Goal: Task Accomplishment & Management: Manage account settings

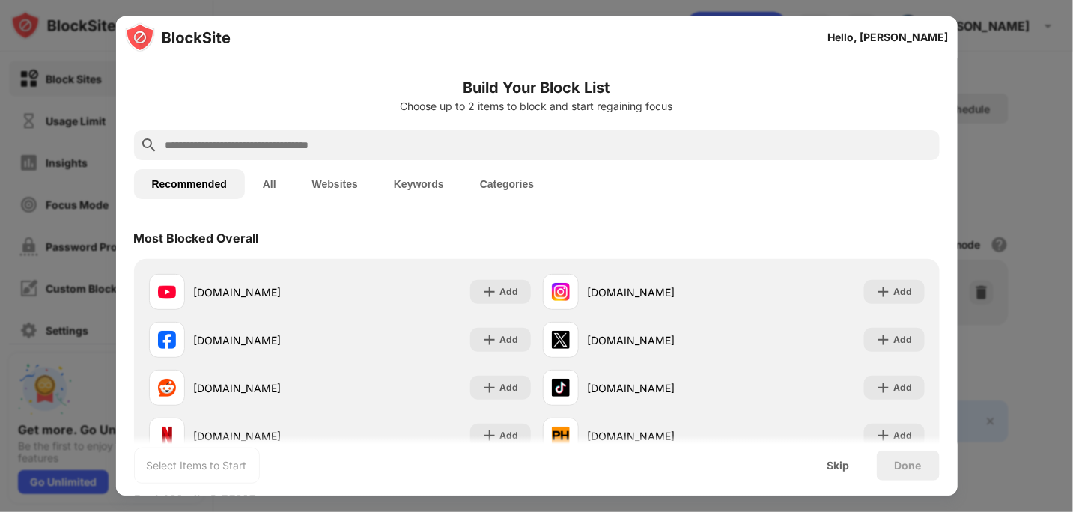
click at [1015, 58] on div at bounding box center [536, 256] width 1073 height 512
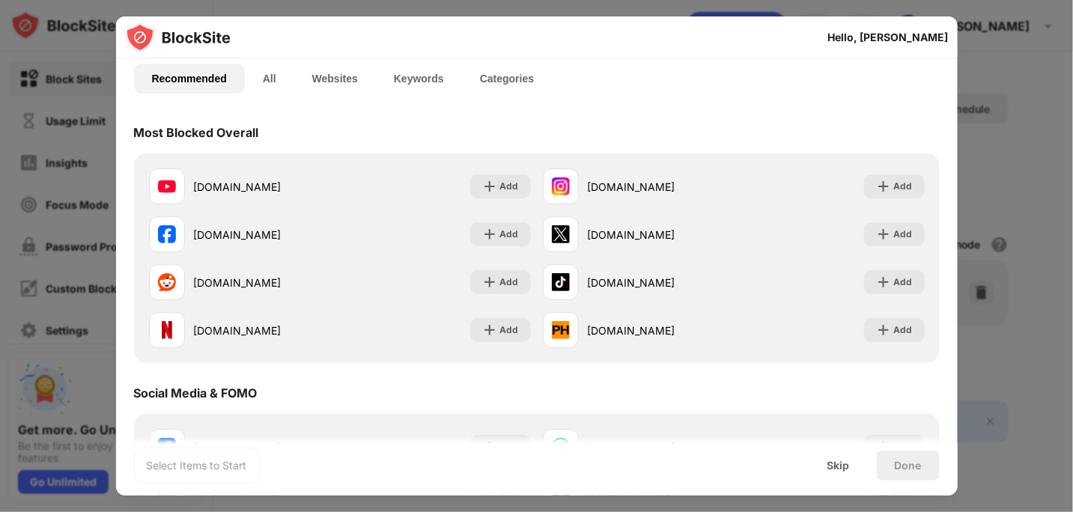
scroll to position [300, 0]
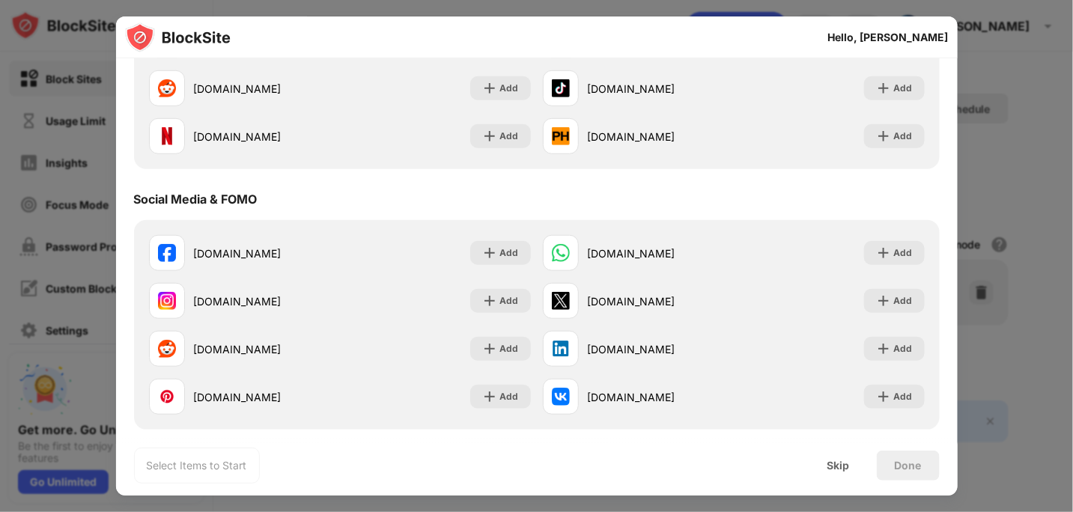
click at [1031, 258] on div at bounding box center [536, 256] width 1073 height 512
click at [848, 464] on div "Skip" at bounding box center [839, 466] width 22 height 12
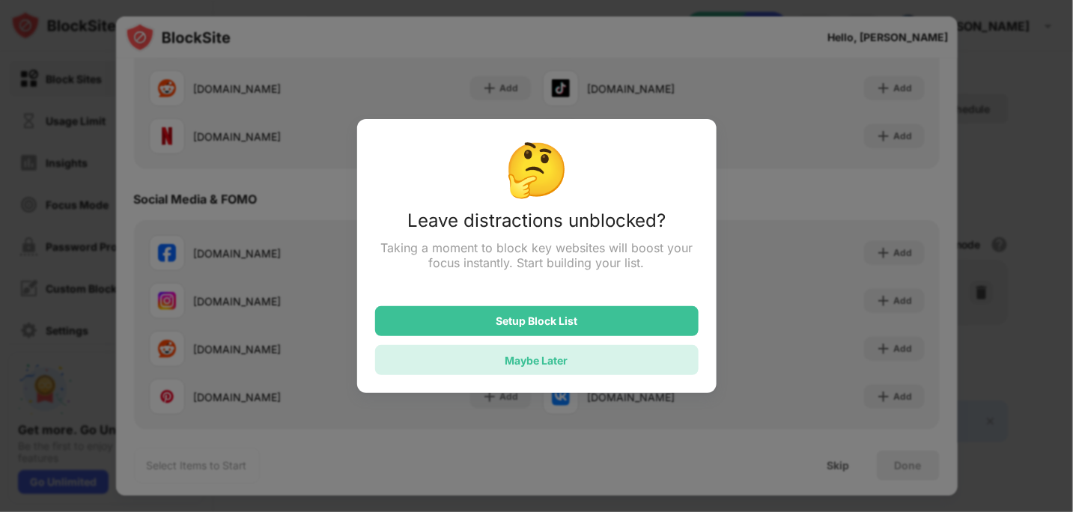
click at [539, 362] on div "Maybe Later" at bounding box center [537, 360] width 63 height 13
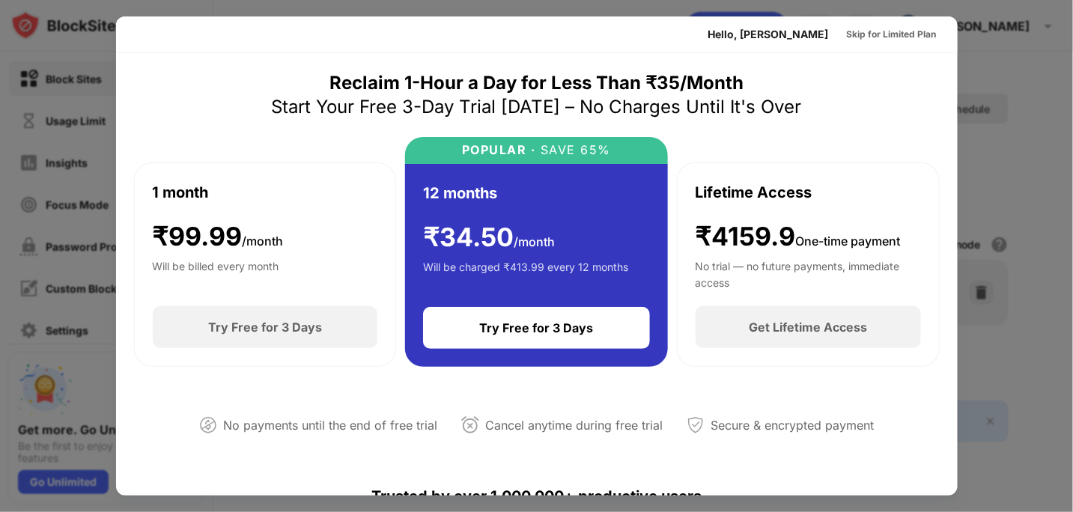
click at [1039, 148] on div at bounding box center [536, 256] width 1073 height 512
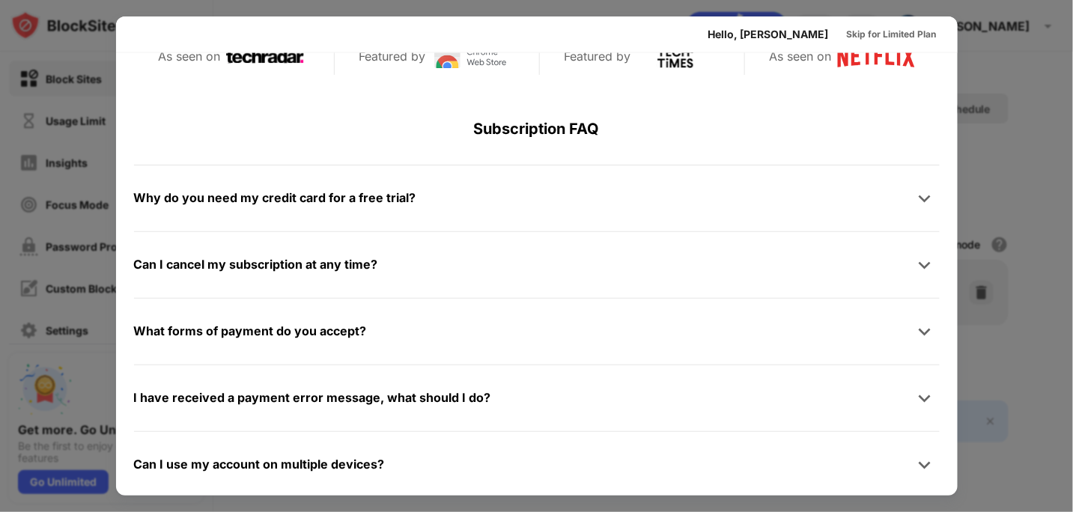
scroll to position [729, 0]
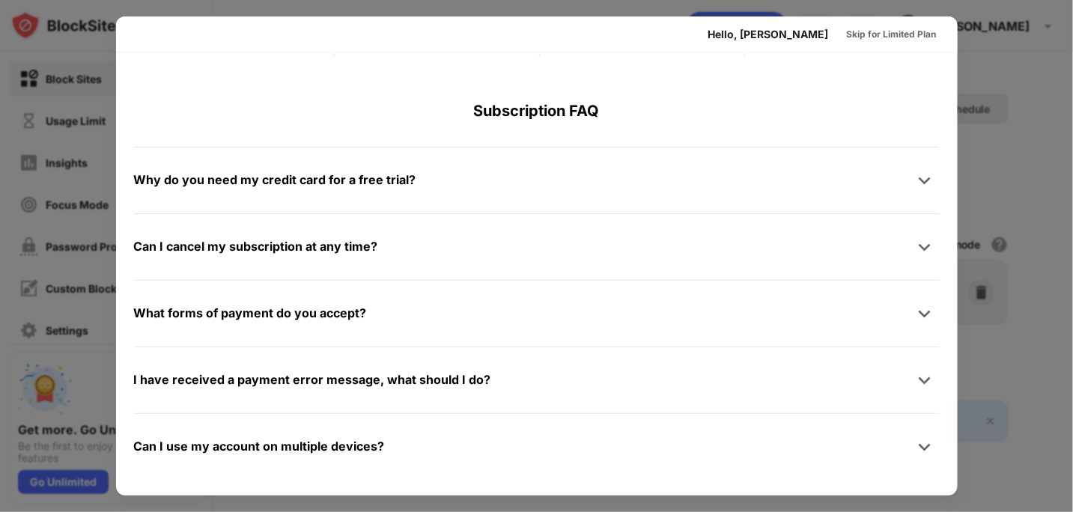
click at [1029, 93] on div at bounding box center [536, 256] width 1073 height 512
click at [861, 28] on div "Skip for Limited Plan" at bounding box center [892, 34] width 90 height 15
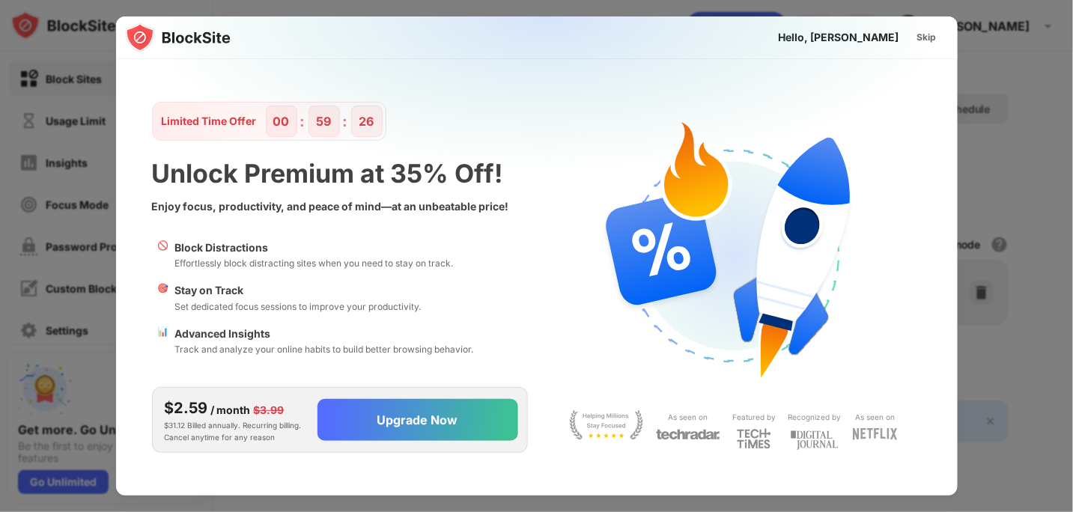
scroll to position [0, 0]
click at [923, 34] on div "Skip" at bounding box center [927, 37] width 19 height 15
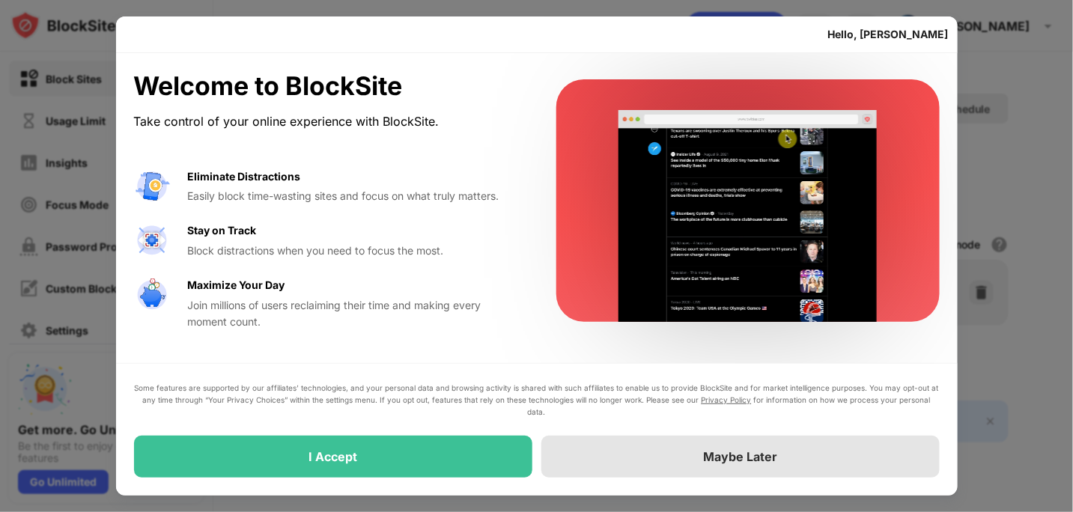
click at [661, 460] on div "Maybe Later" at bounding box center [741, 457] width 399 height 42
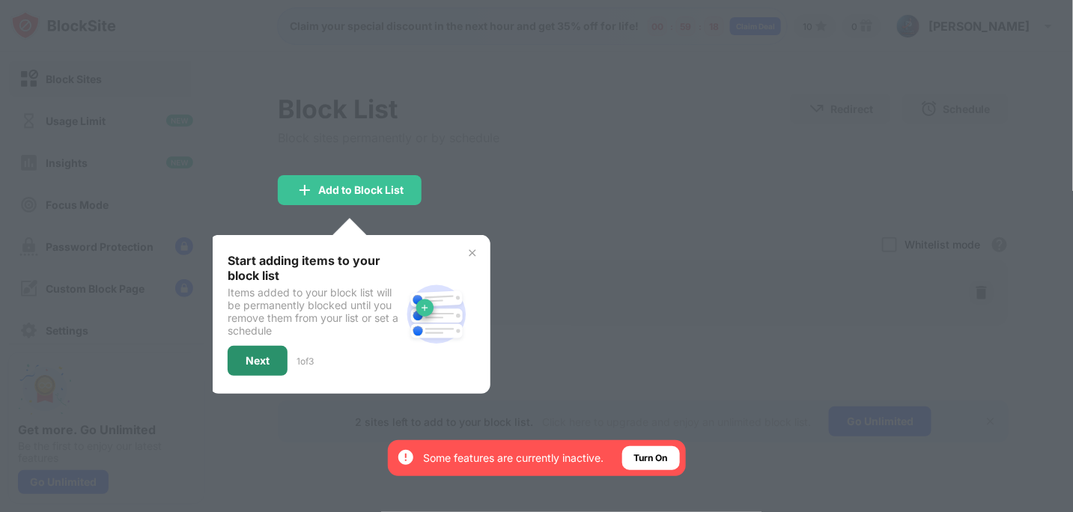
click at [259, 359] on div "Next" at bounding box center [258, 361] width 24 height 12
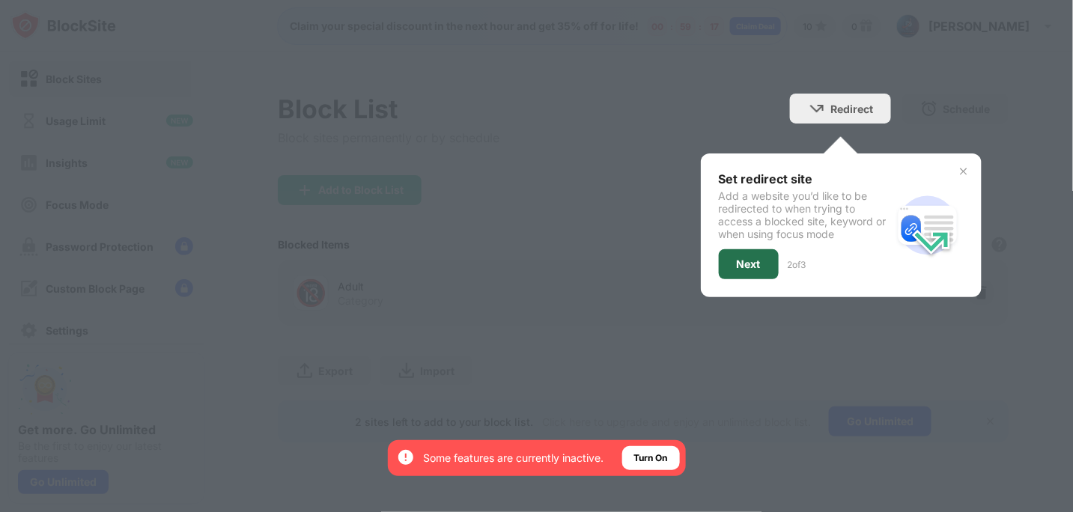
click at [751, 255] on div "Next" at bounding box center [749, 264] width 60 height 30
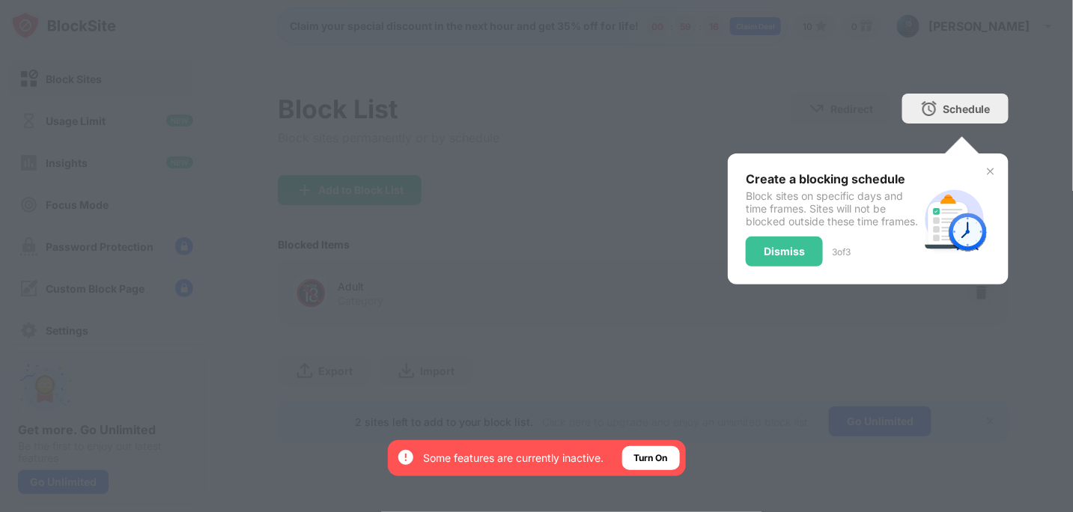
click at [752, 265] on div "Dismiss" at bounding box center [784, 252] width 77 height 30
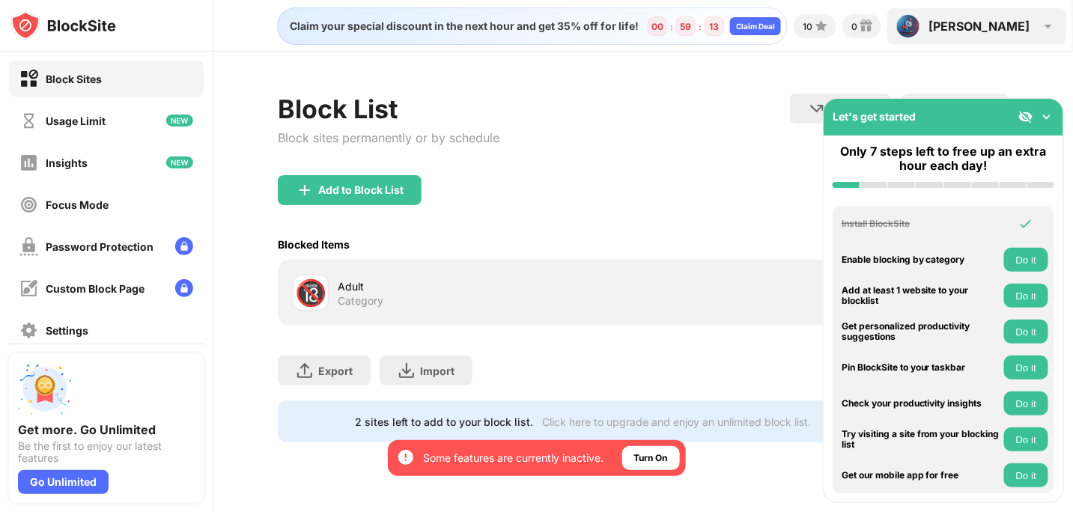
click at [1022, 19] on div "[PERSON_NAME]" at bounding box center [980, 26] width 101 height 15
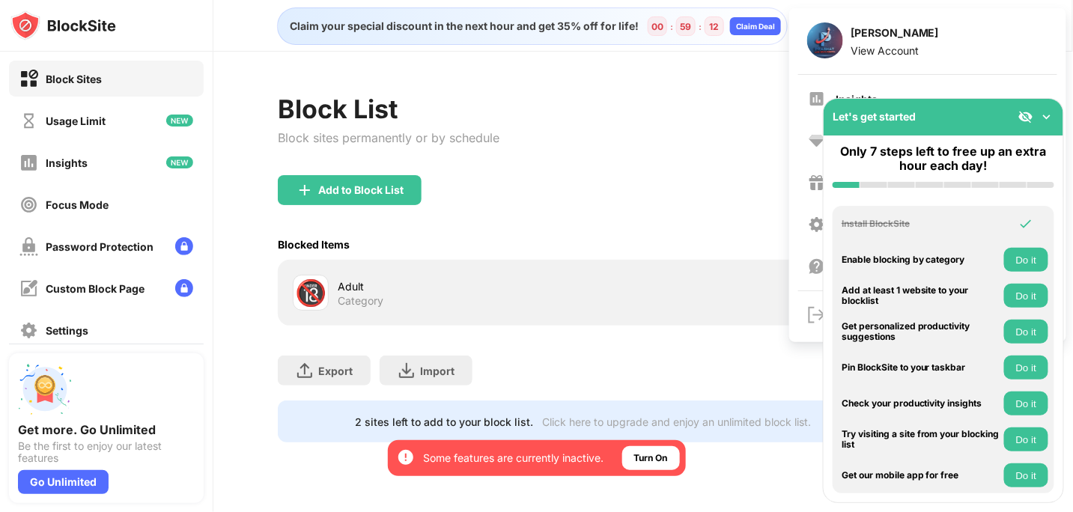
click at [665, 101] on div "Block List Block sites permanently or by schedule Redirect Choose a site to be …" at bounding box center [643, 135] width 731 height 82
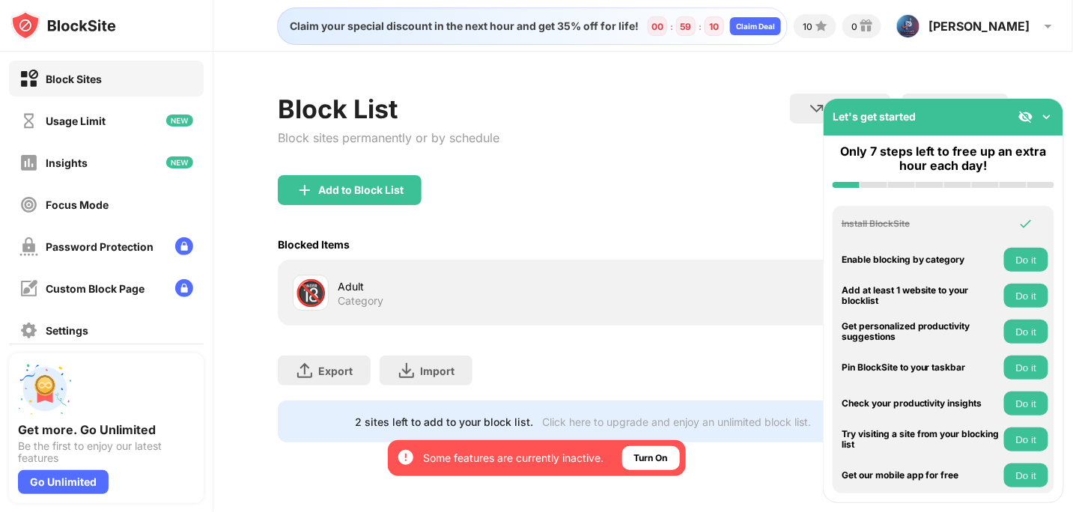
click at [1024, 113] on img at bounding box center [1026, 116] width 15 height 15
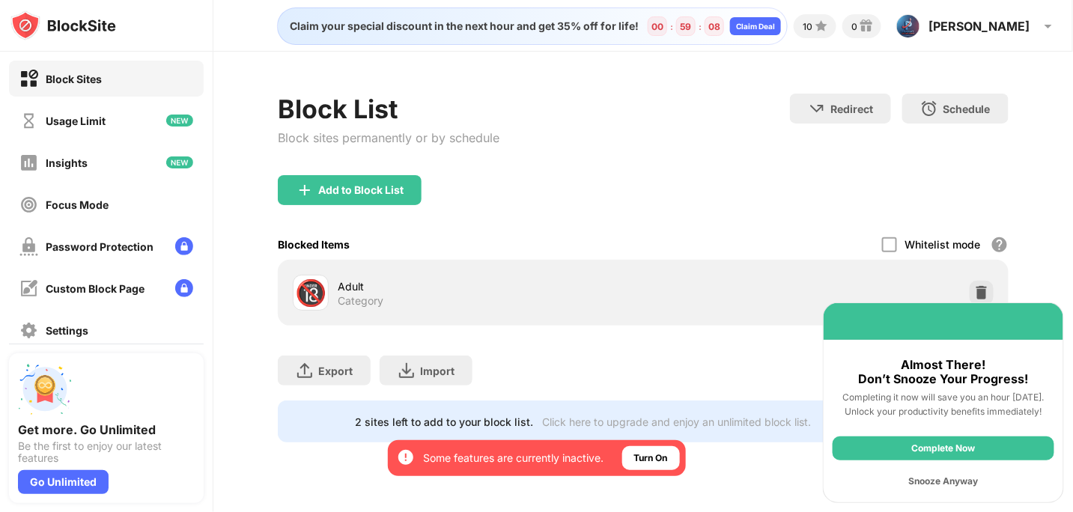
click at [939, 479] on div "Snooze Anyway" at bounding box center [944, 482] width 222 height 24
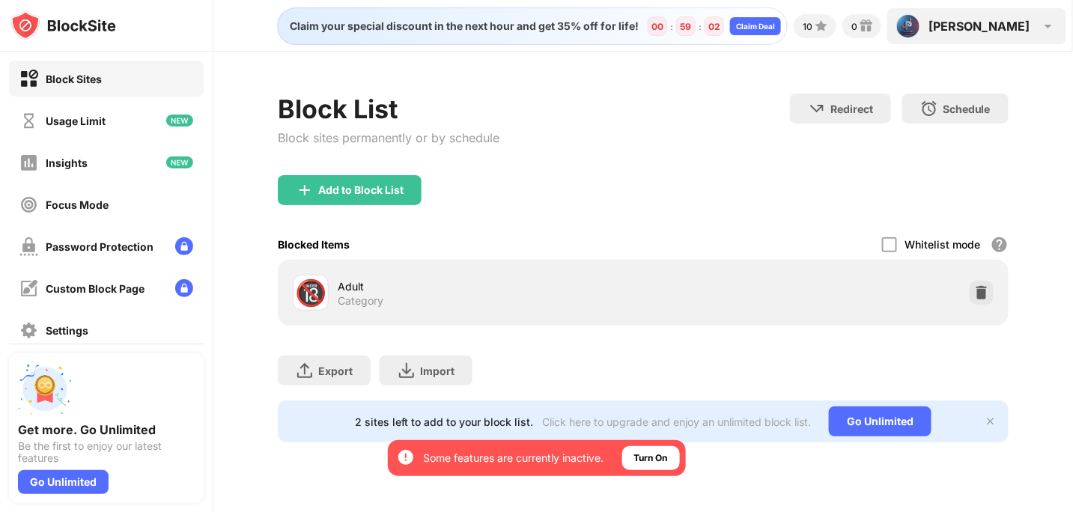
click at [1004, 20] on div "[PERSON_NAME]" at bounding box center [980, 26] width 101 height 15
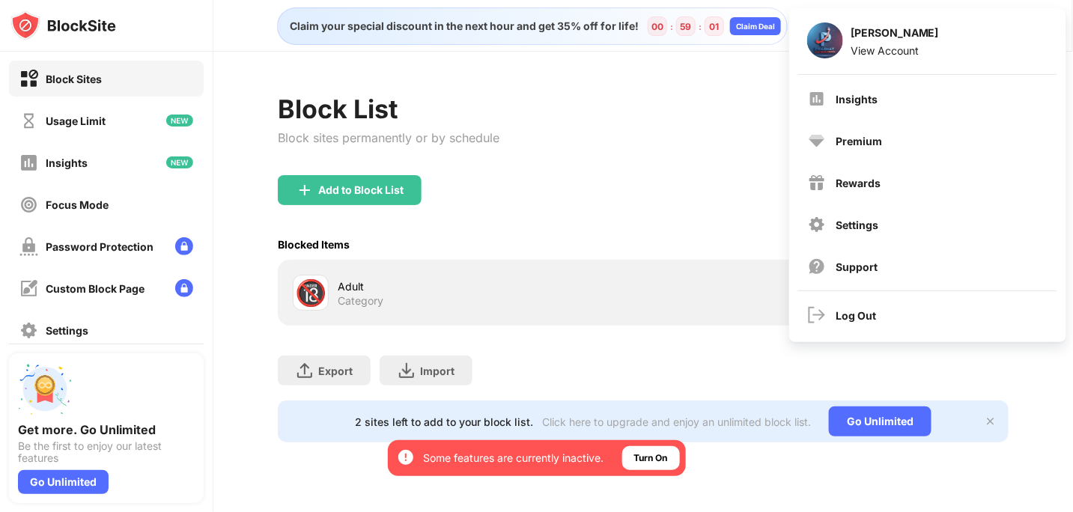
click at [1004, 20] on div "[PERSON_NAME] View Account" at bounding box center [927, 41] width 259 height 48
